Goal: Navigation & Orientation: Find specific page/section

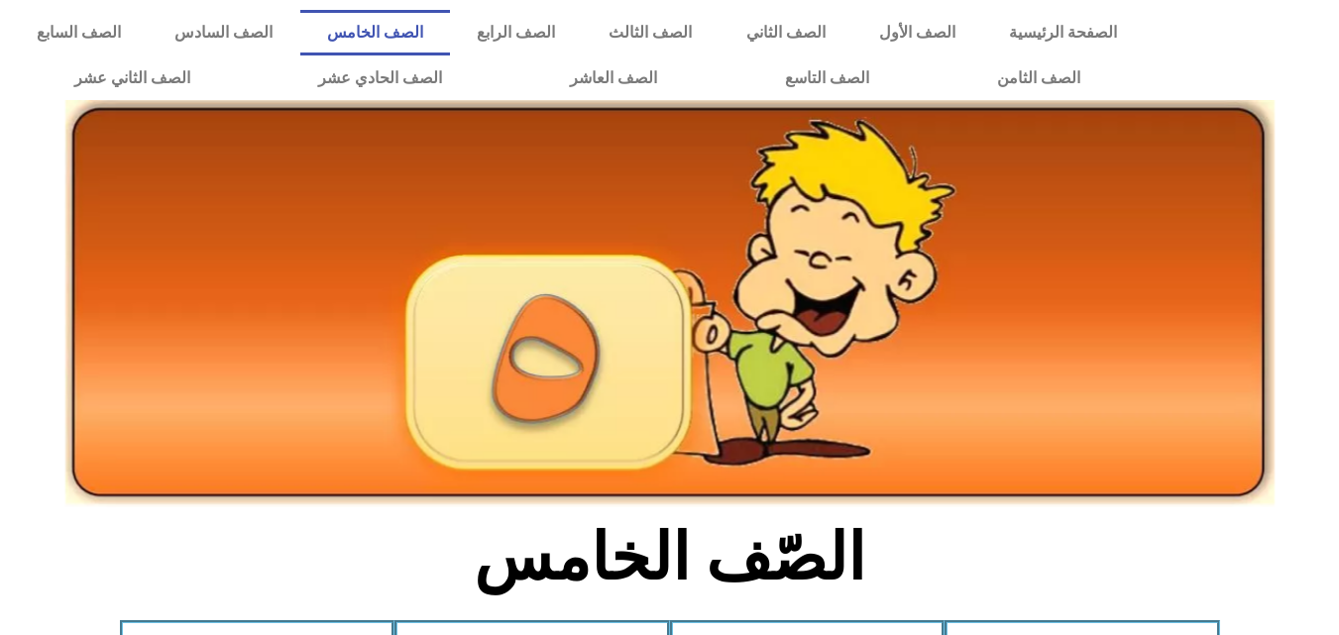
scroll to position [302, 0]
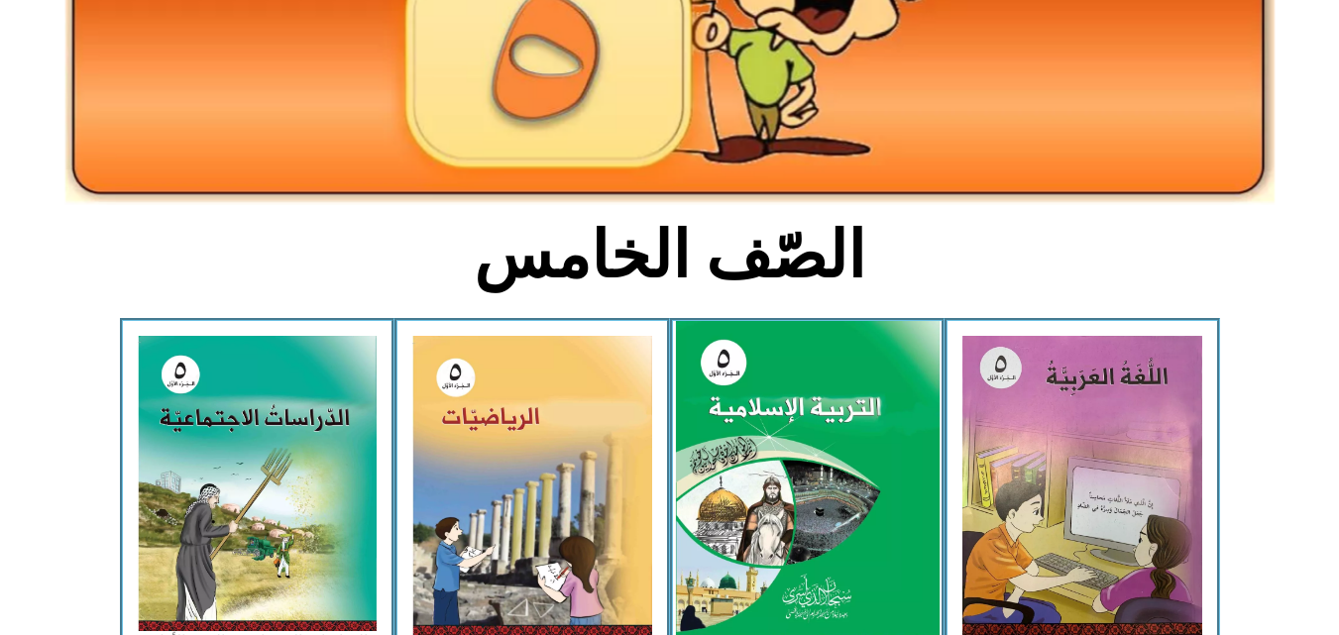
click at [802, 424] on img at bounding box center [807, 485] width 264 height 328
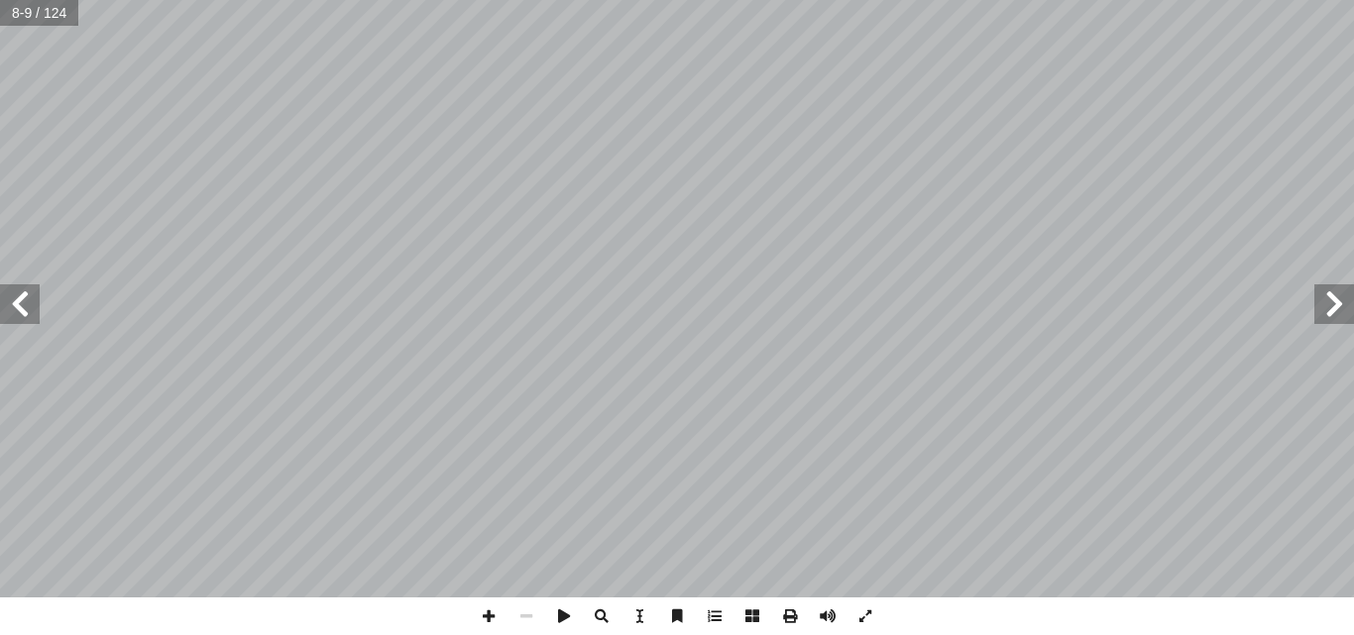
click at [22, 323] on span at bounding box center [20, 305] width 40 height 40
click at [1202, 598] on div "6 ق. َ ف ْ ر ُ الم ِ ص ْ ر ُ الق َ ن ِ ين م ّ الت ِ ل[DEMOGRAPHIC_DATA] ِ م َ ت…" at bounding box center [677, 317] width 1354 height 635
click at [1093, 180] on html "الصفحة الرئيسية الصف الأول الصف الثاني الصف الثالث الصف الرابع الصف الخامس الصف…" at bounding box center [677, 90] width 1354 height 180
click at [1127, 180] on html "الصفحة الرئيسية الصف الأول الصف الثاني الصف الثالث الصف الرابع الصف الخامس الصف…" at bounding box center [677, 90] width 1354 height 180
click at [1057, 180] on html "الصفحة الرئيسية الصف الأول الصف الثاني الصف الثالث الصف الرابع الصف الخامس الصف…" at bounding box center [677, 90] width 1354 height 180
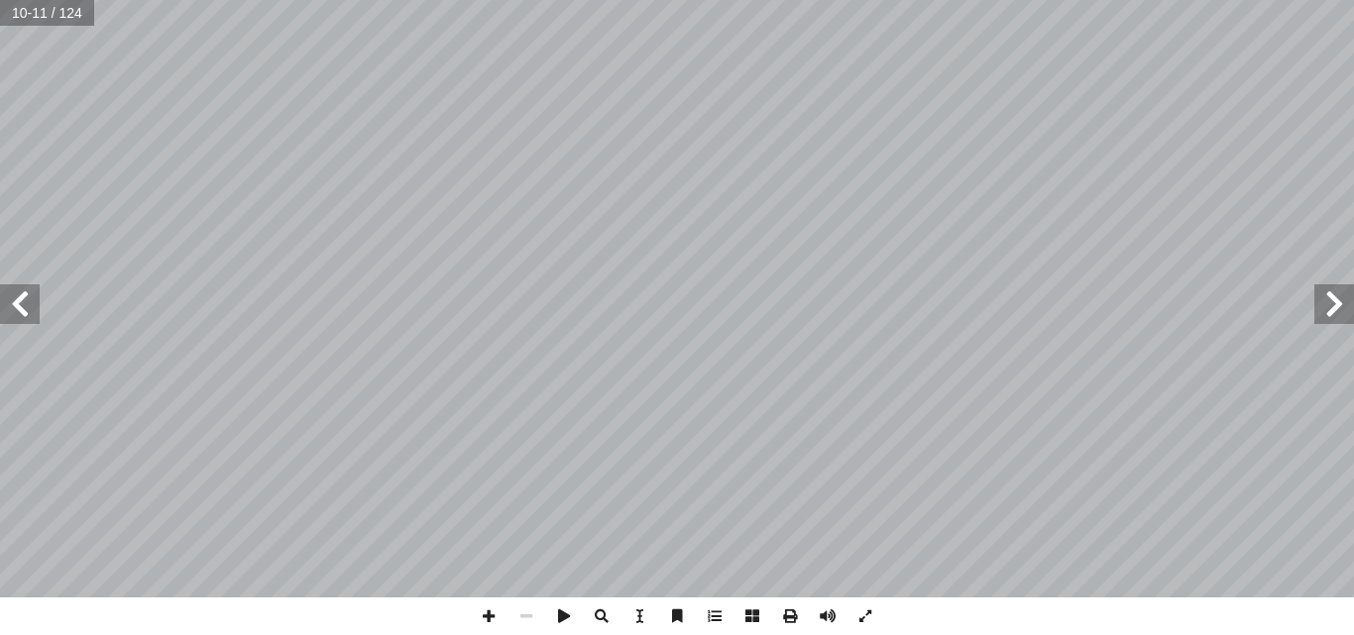
click at [13, 317] on span at bounding box center [20, 305] width 40 height 40
click at [19, 300] on span at bounding box center [20, 305] width 40 height 40
